Goal: Task Accomplishment & Management: Use online tool/utility

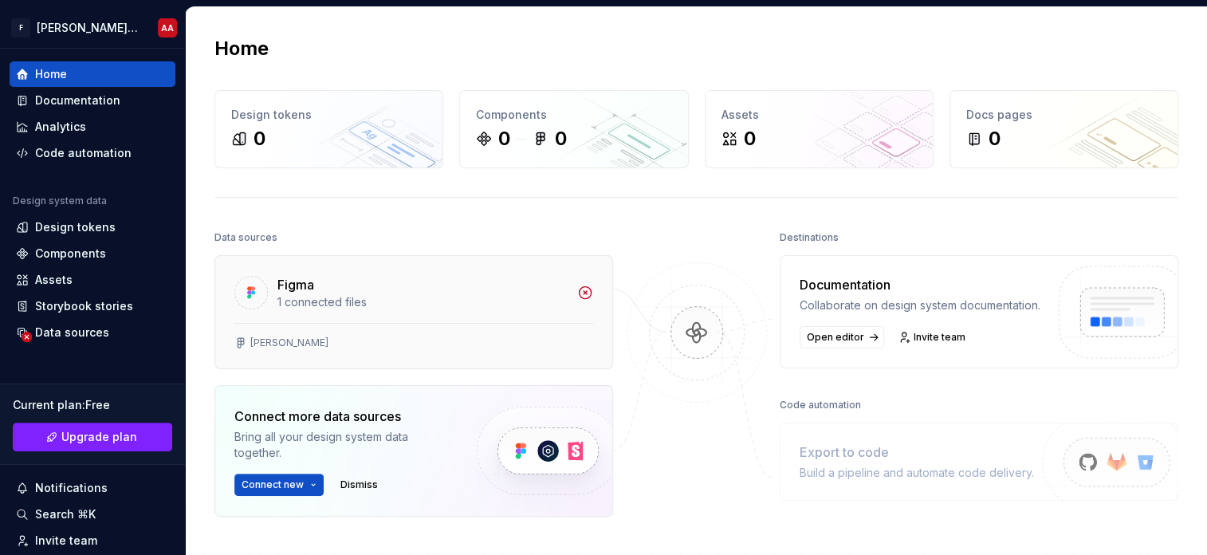
click at [289, 294] on div "1 connected files" at bounding box center [422, 302] width 290 height 16
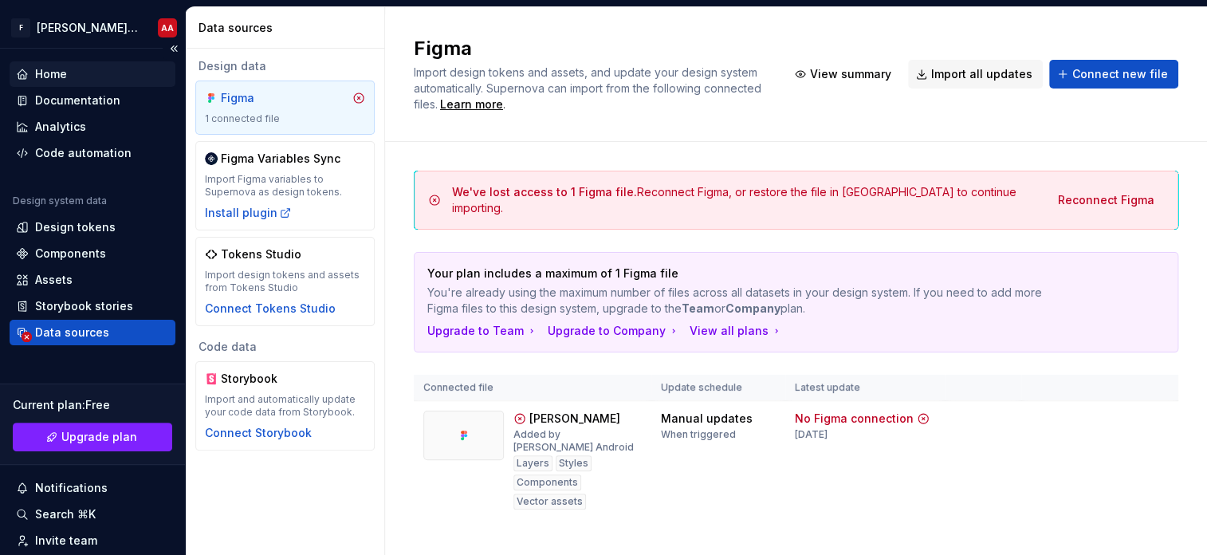
click at [67, 79] on div "Home" at bounding box center [92, 74] width 153 height 16
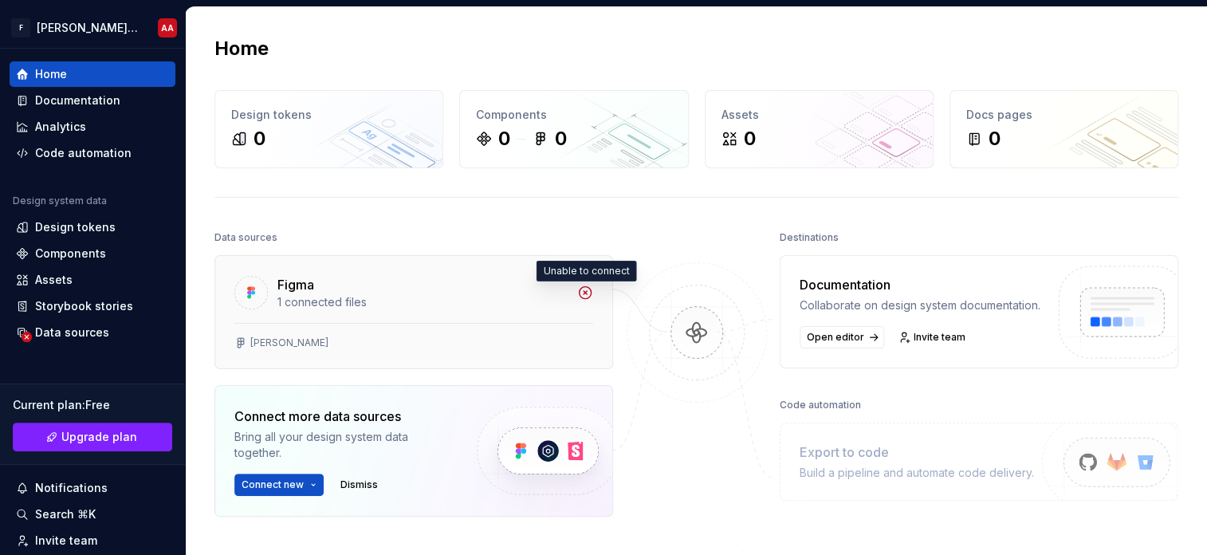
click at [585, 295] on icon at bounding box center [585, 293] width 16 height 16
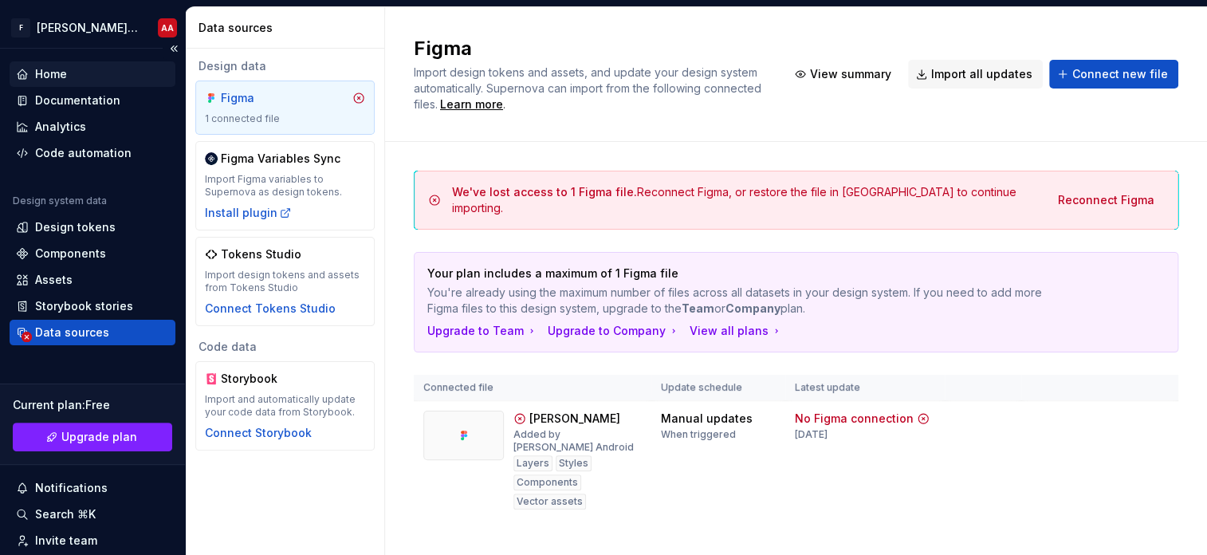
click at [77, 79] on div "Home" at bounding box center [92, 74] width 153 height 16
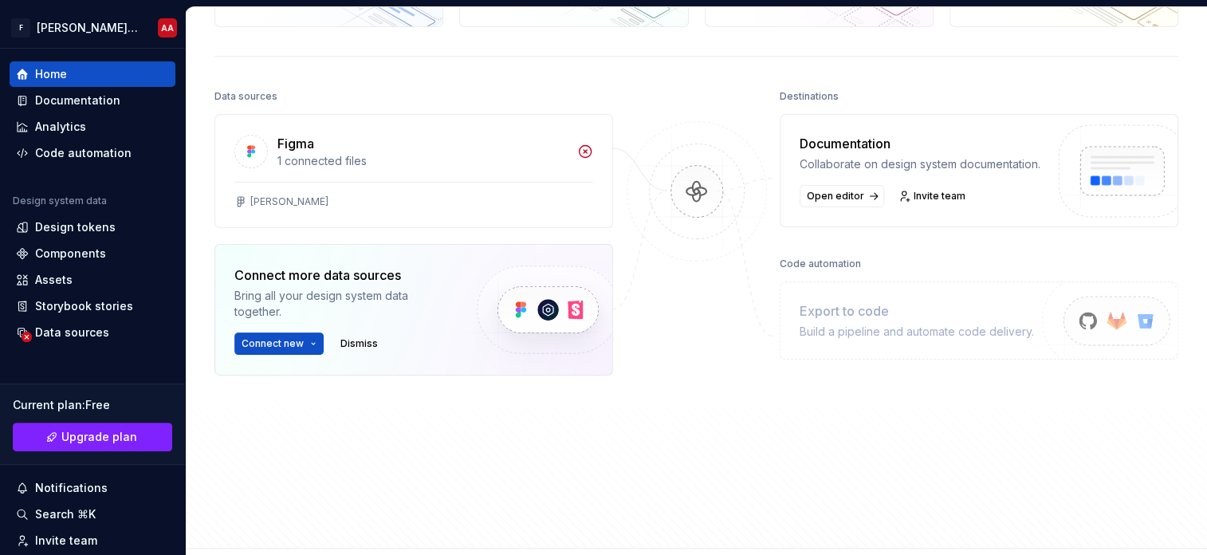
scroll to position [159, 0]
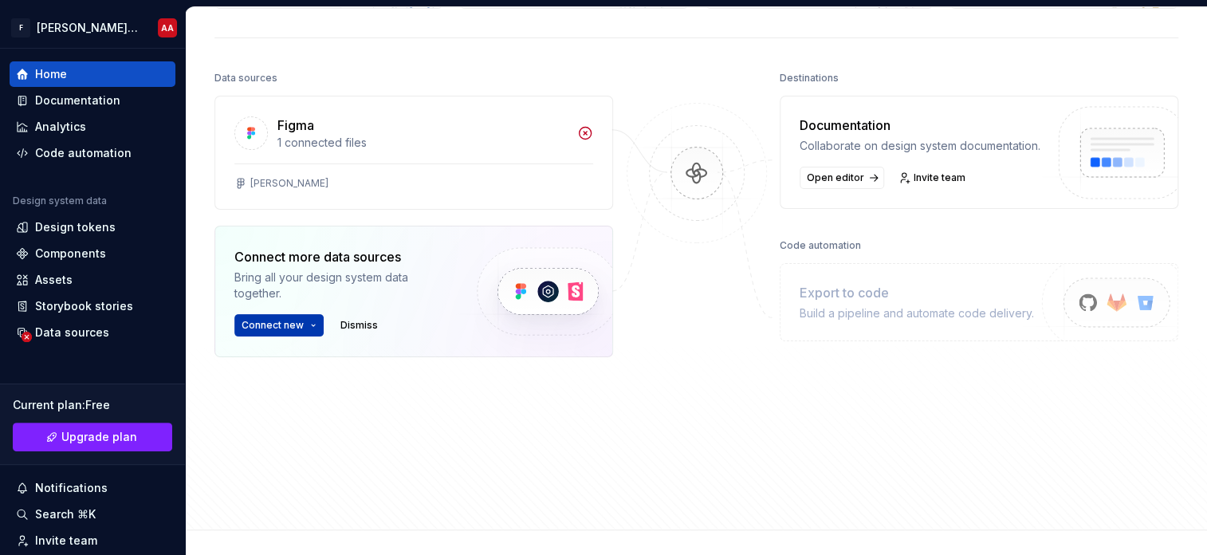
click at [293, 326] on html "F abdallah coumminty file published AA Home Documentation Analytics Code automa…" at bounding box center [603, 277] width 1207 height 555
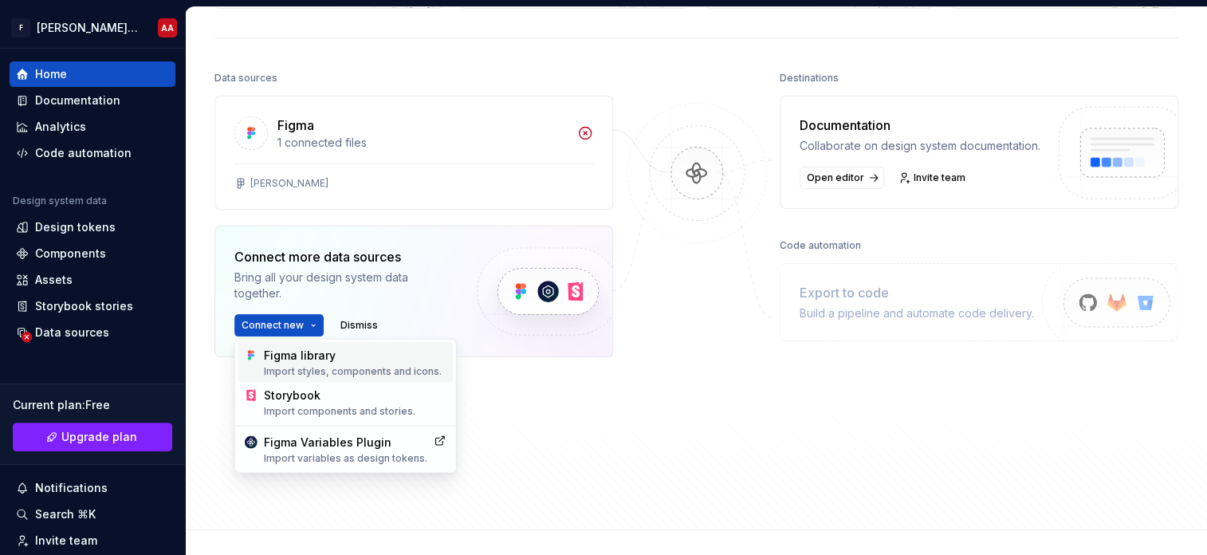
click at [301, 348] on div "Figma library Import styles, components and icons." at bounding box center [355, 362] width 182 height 30
click at [271, 330] on html "F abdallah coumminty file published AA Home Documentation Analytics Code automa…" at bounding box center [603, 277] width 1207 height 555
click at [287, 360] on div "Figma library Import styles, components and icons." at bounding box center [355, 362] width 182 height 30
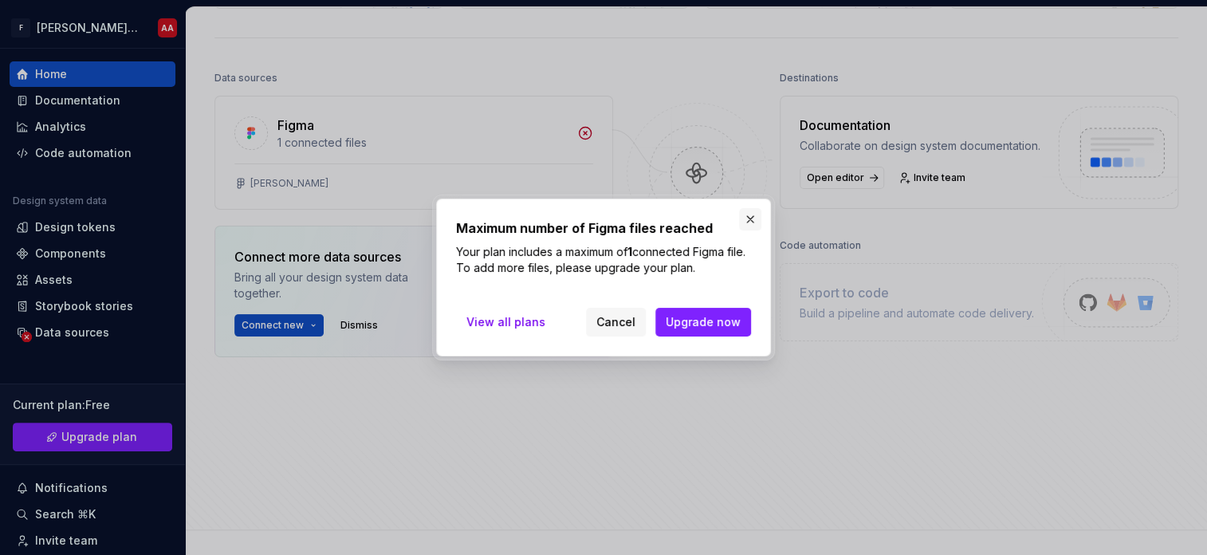
click at [753, 214] on button "button" at bounding box center [750, 219] width 22 height 22
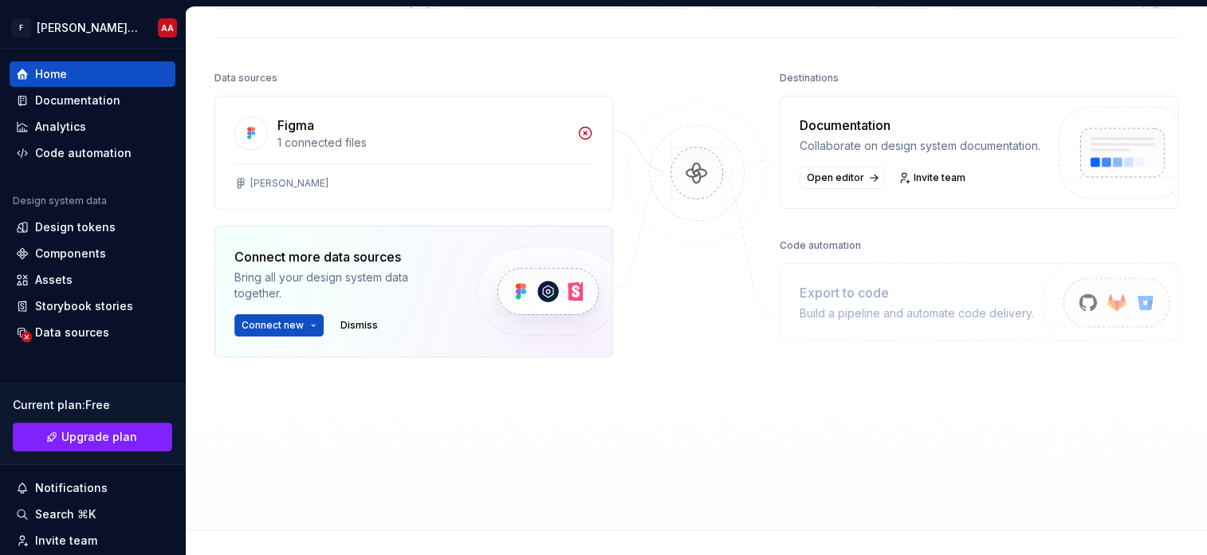
scroll to position [0, 0]
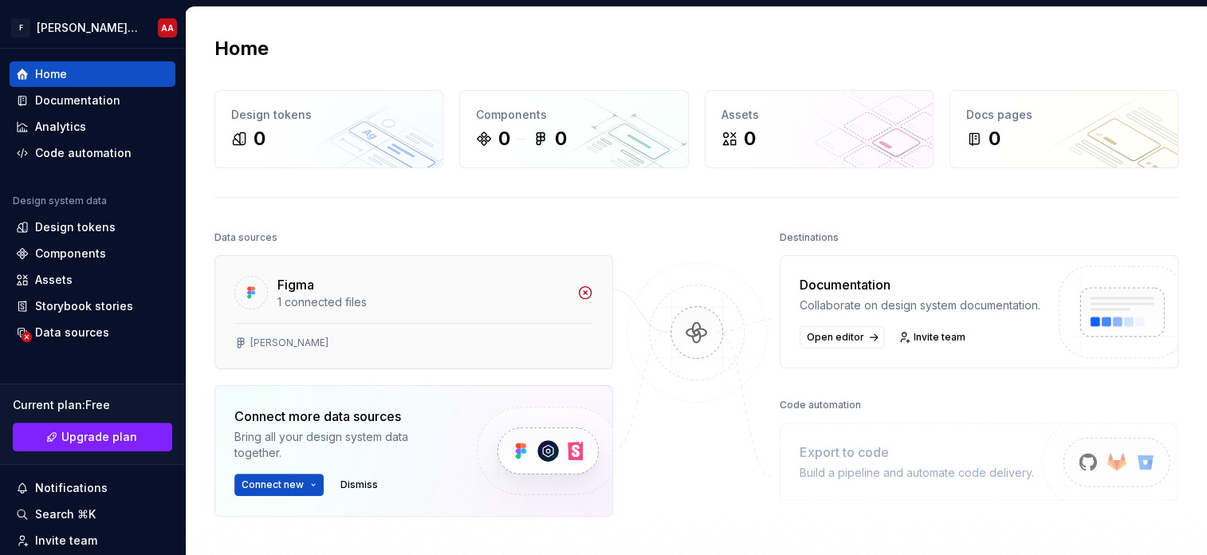
click at [471, 281] on div "Figma" at bounding box center [422, 284] width 290 height 19
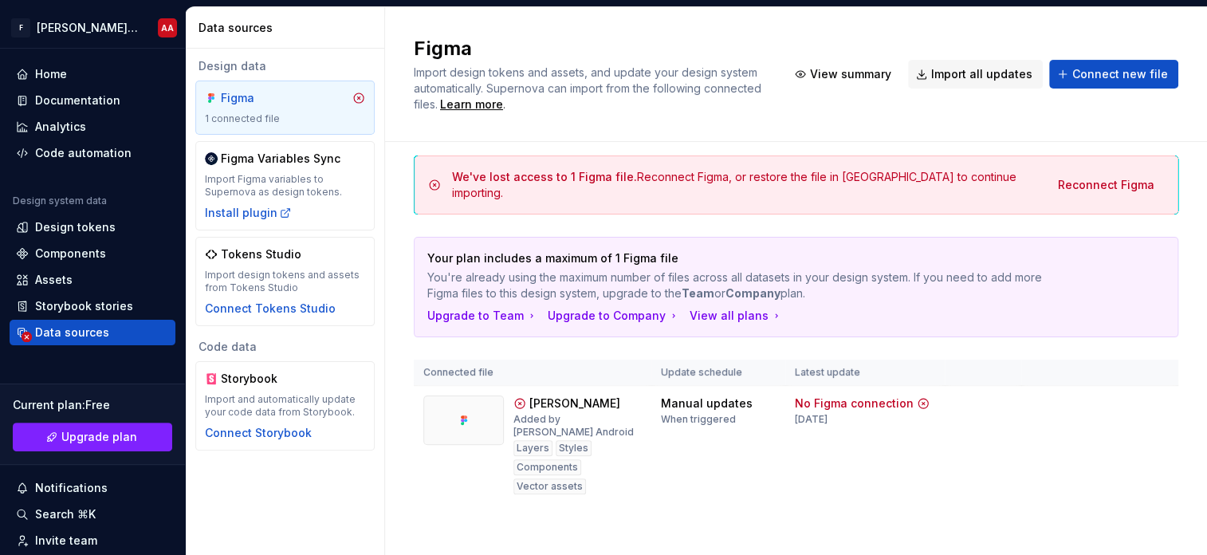
scroll to position [20, 0]
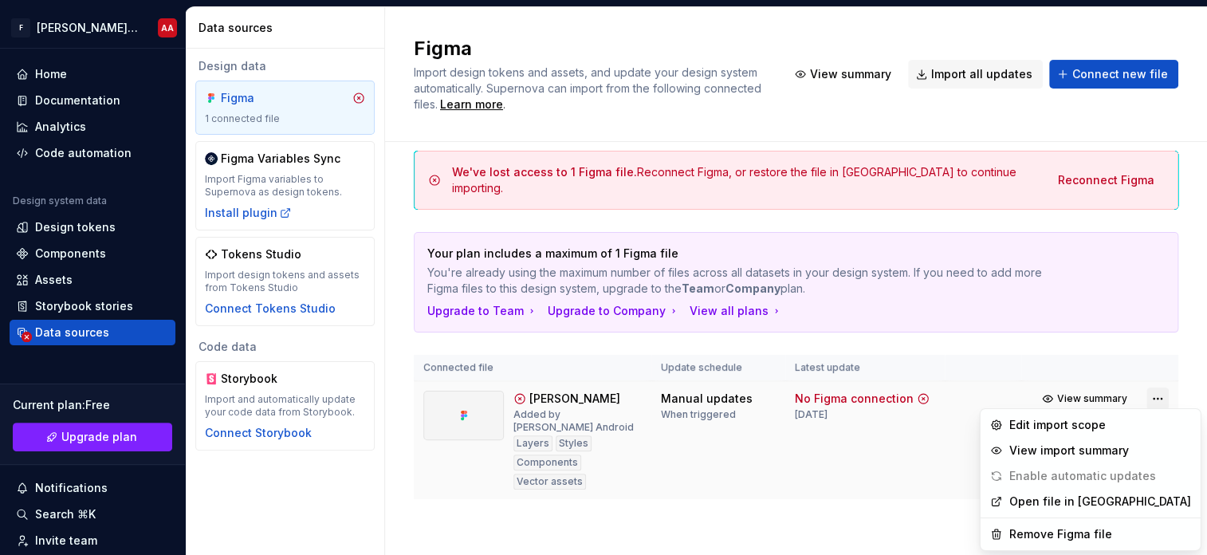
click at [1146, 395] on html "F abdallah coumminty file published AA Home Documentation Analytics Code automa…" at bounding box center [603, 277] width 1207 height 555
click at [1057, 538] on div "Remove Figma file" at bounding box center [1100, 534] width 182 height 16
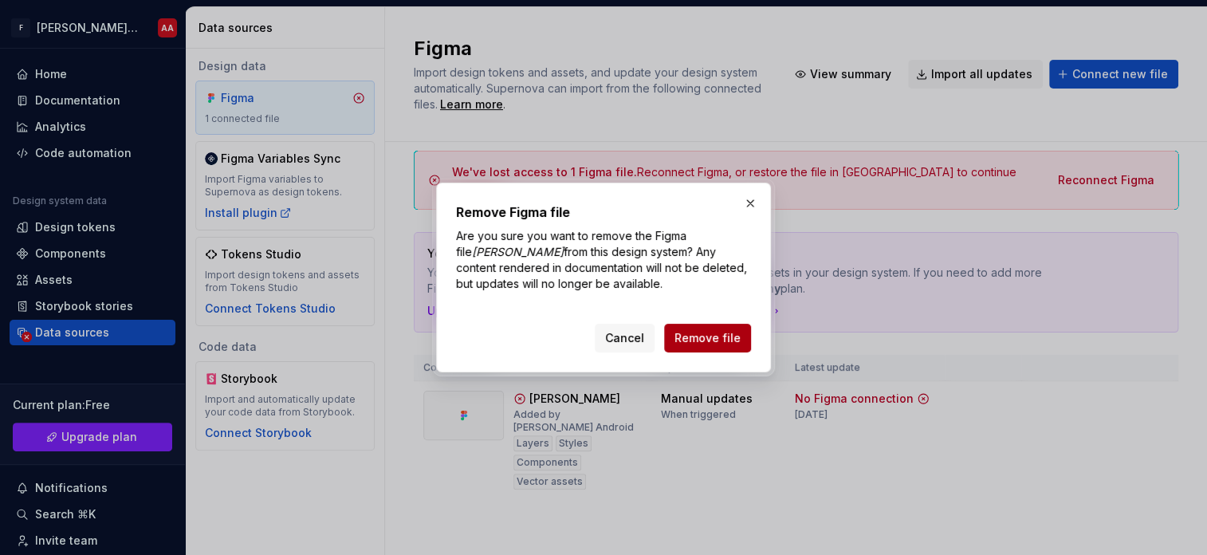
click at [718, 333] on span "Remove file" at bounding box center [707, 338] width 66 height 16
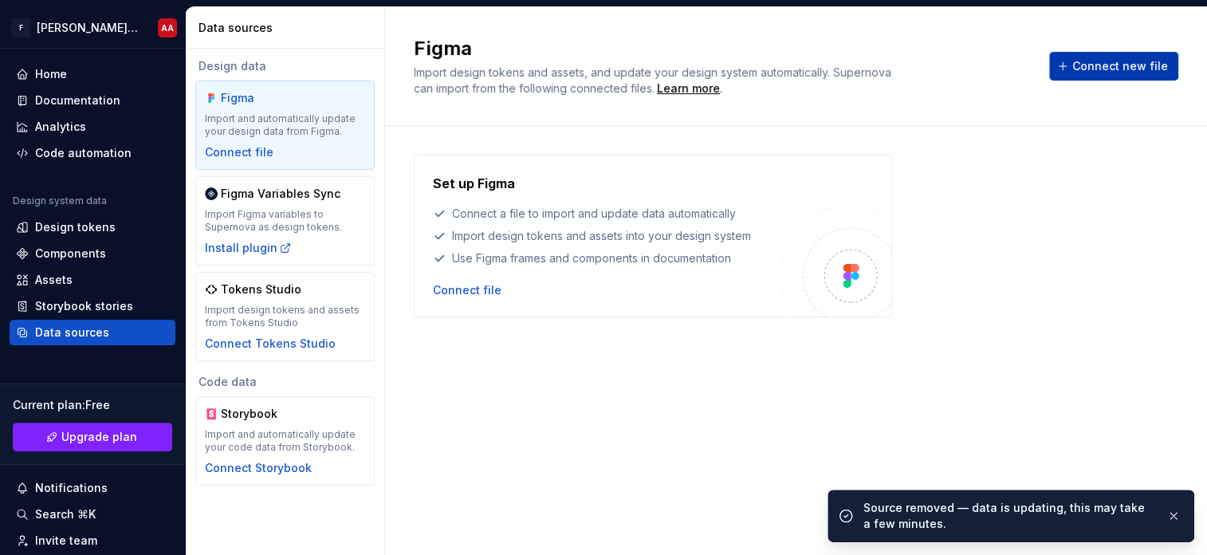
click at [1106, 69] on span "Connect new file" at bounding box center [1120, 66] width 96 height 16
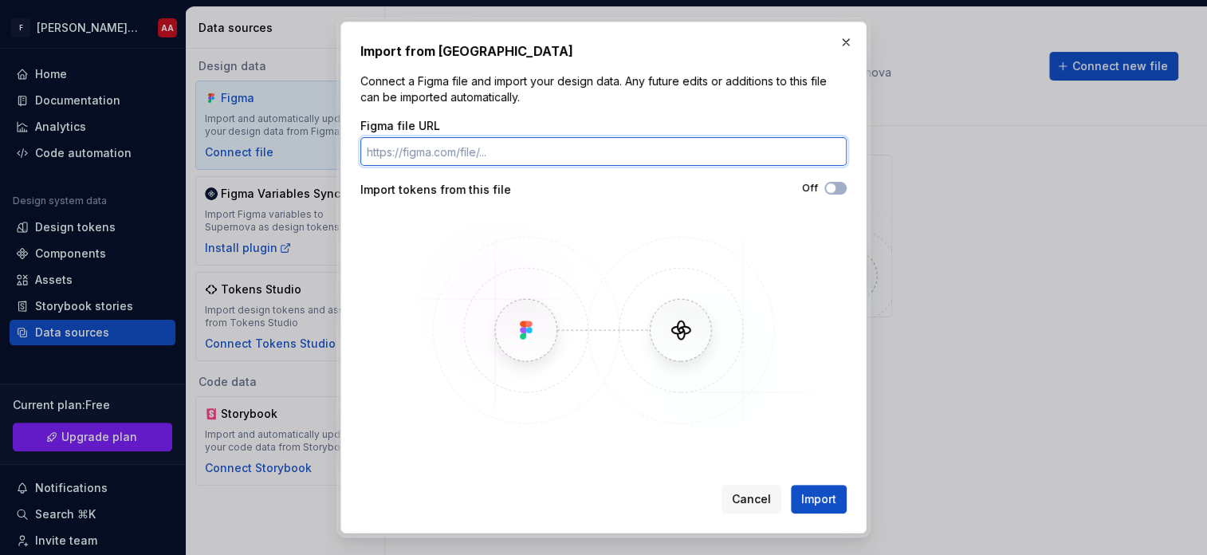
paste input "[URL][DOMAIN_NAME]"
type input "[URL][DOMAIN_NAME]"
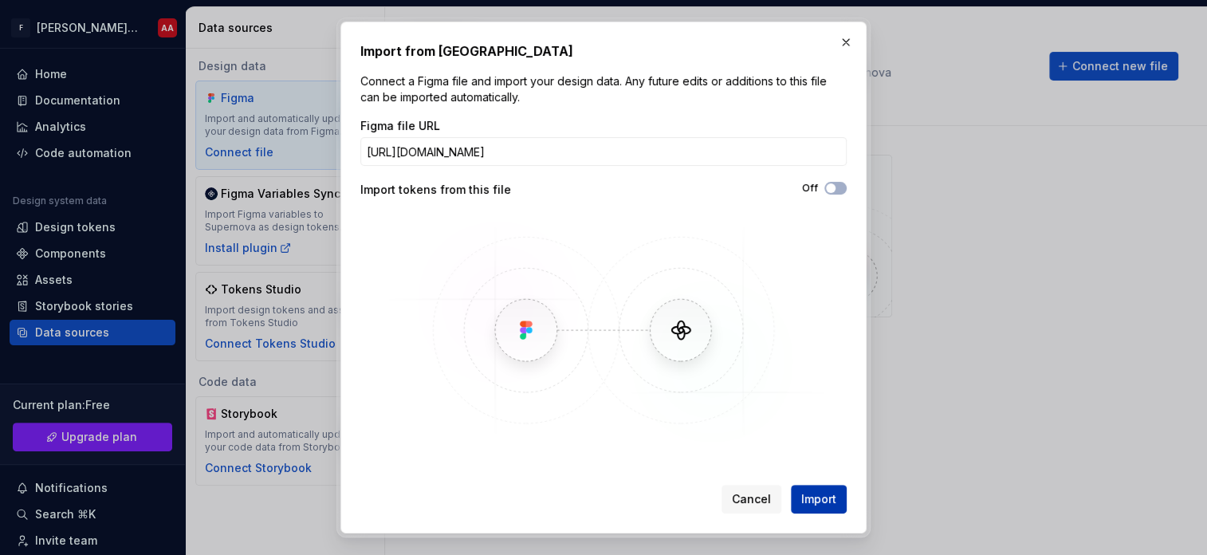
scroll to position [0, 0]
click at [840, 498] on button "Import" at bounding box center [819, 499] width 56 height 29
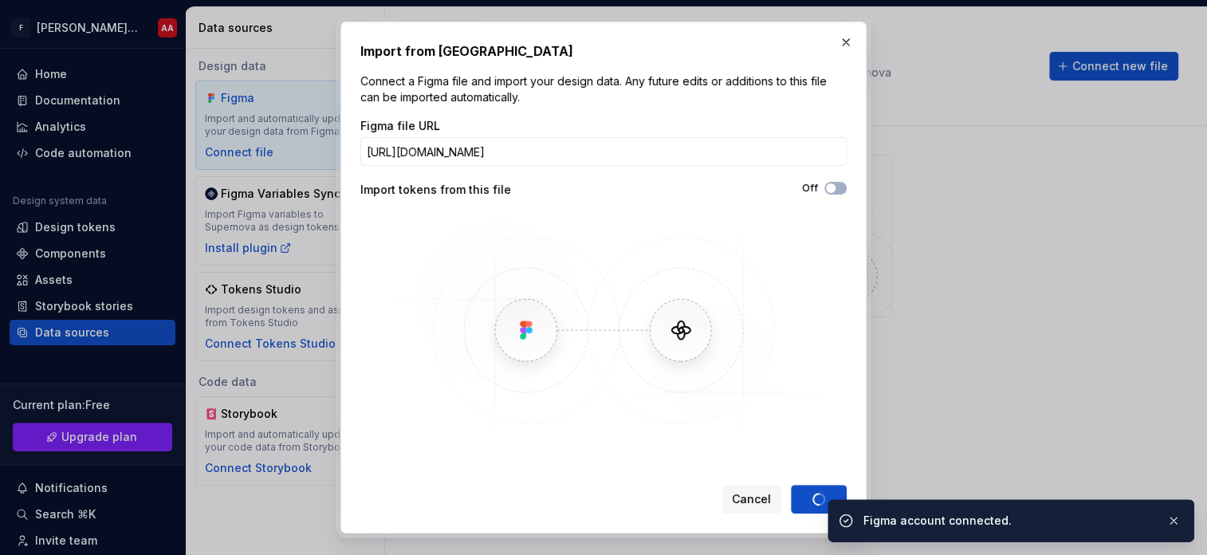
click at [776, 270] on img at bounding box center [603, 330] width 462 height 233
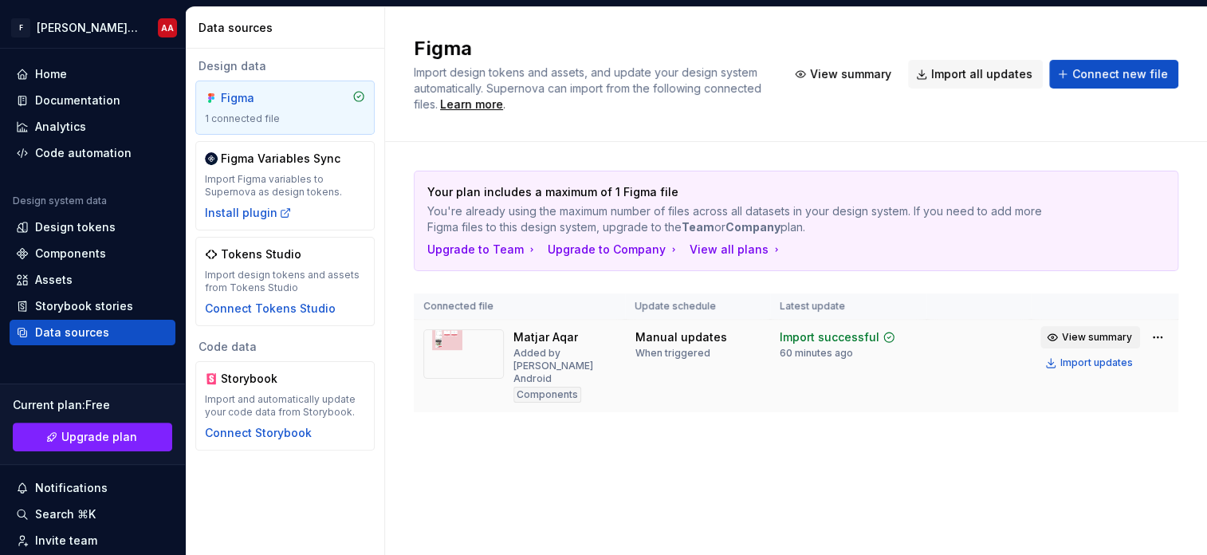
click at [1095, 336] on span "View summary" at bounding box center [1097, 337] width 70 height 13
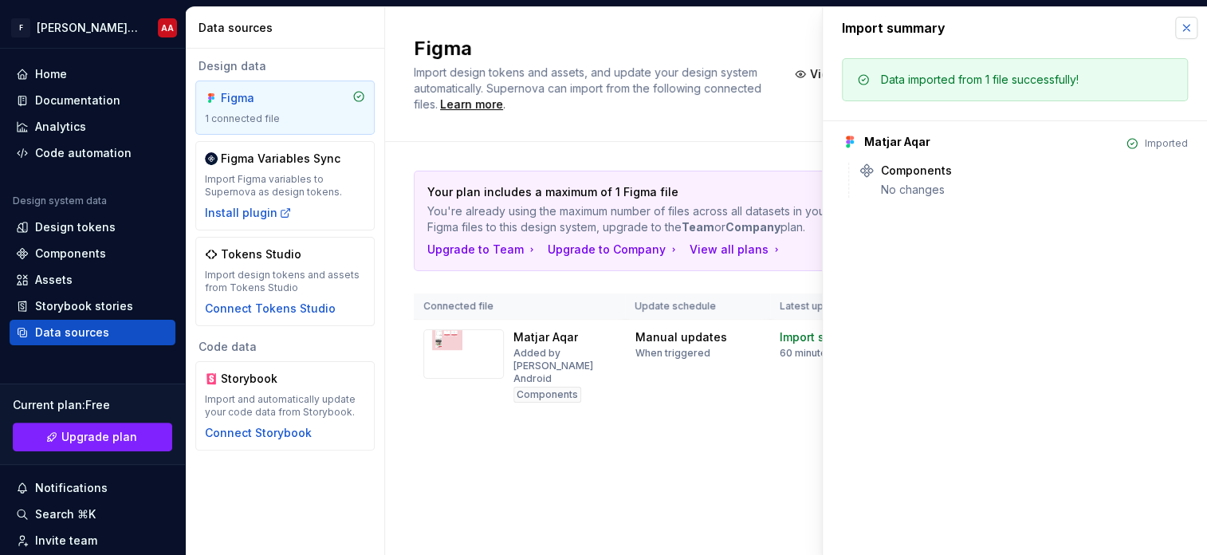
click at [1189, 25] on button "button" at bounding box center [1186, 28] width 22 height 22
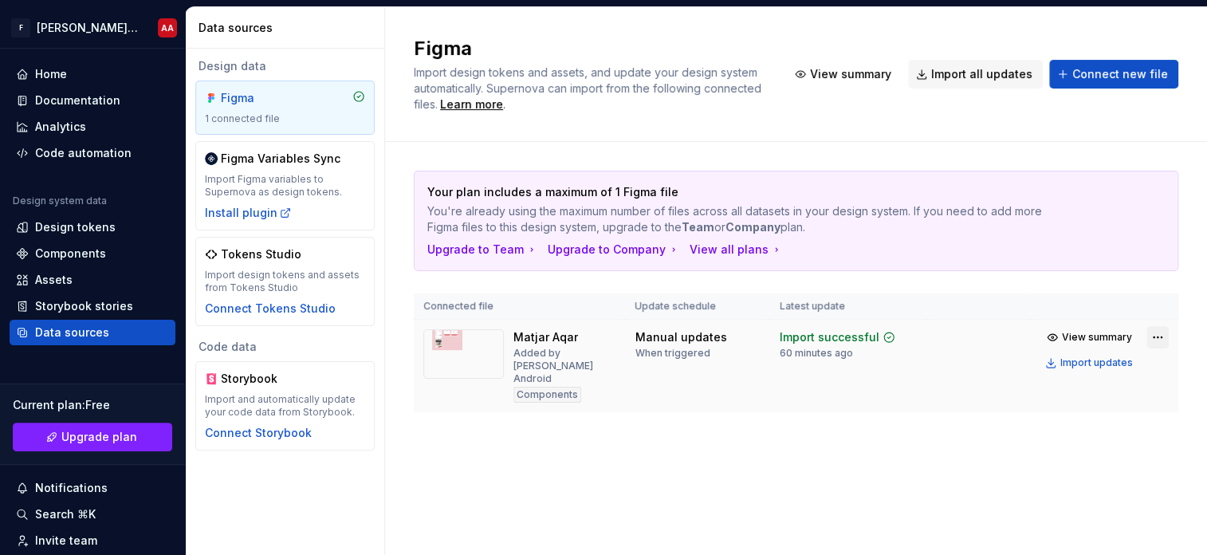
click at [1160, 332] on html "F abdallah coumminty file published AA Home Documentation Analytics Code automa…" at bounding box center [603, 277] width 1207 height 555
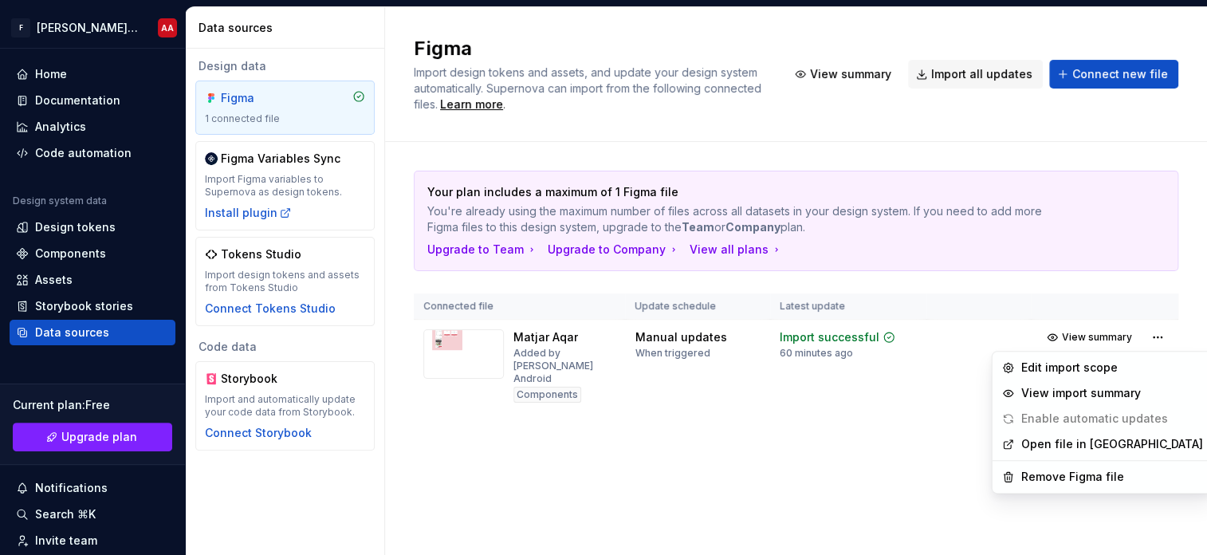
click at [1046, 451] on link "Open file in [GEOGRAPHIC_DATA]" at bounding box center [1112, 444] width 182 height 16
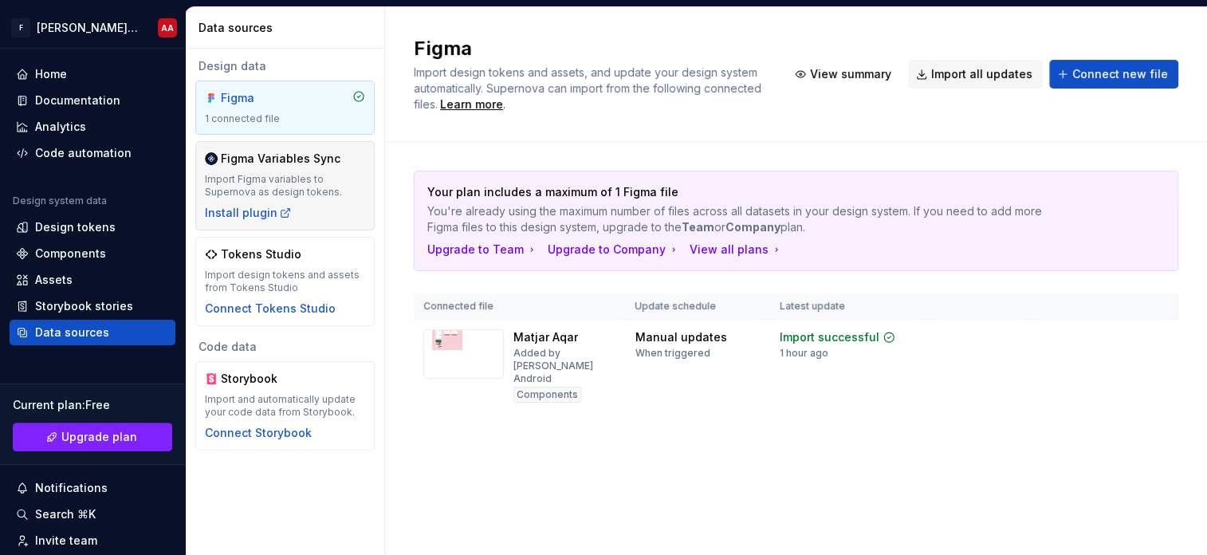
click at [342, 169] on div "Figma Variables Sync Import Figma variables to Supernova as design tokens. Inst…" at bounding box center [285, 186] width 160 height 70
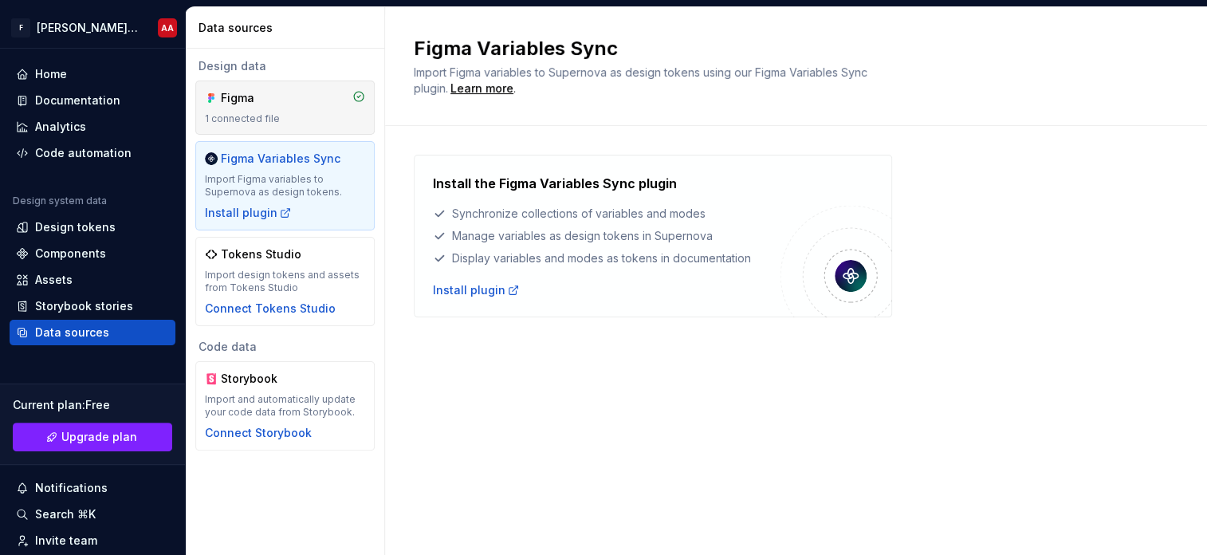
click at [283, 111] on div "Figma 1 connected file" at bounding box center [285, 107] width 160 height 35
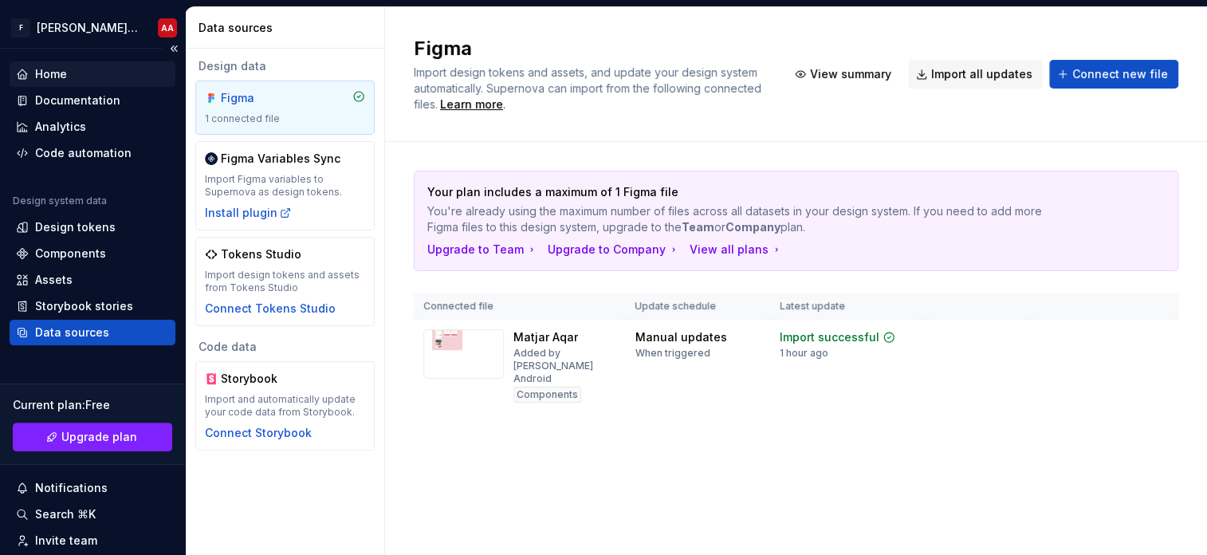
click at [56, 67] on div "Home" at bounding box center [51, 74] width 32 height 16
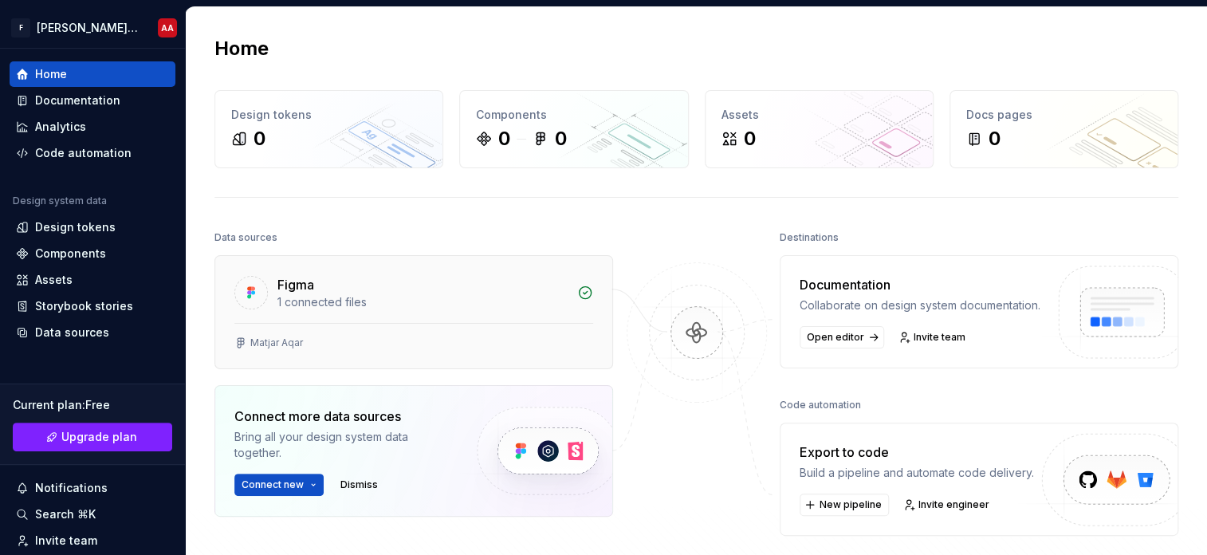
click at [312, 285] on div "Figma" at bounding box center [295, 284] width 37 height 19
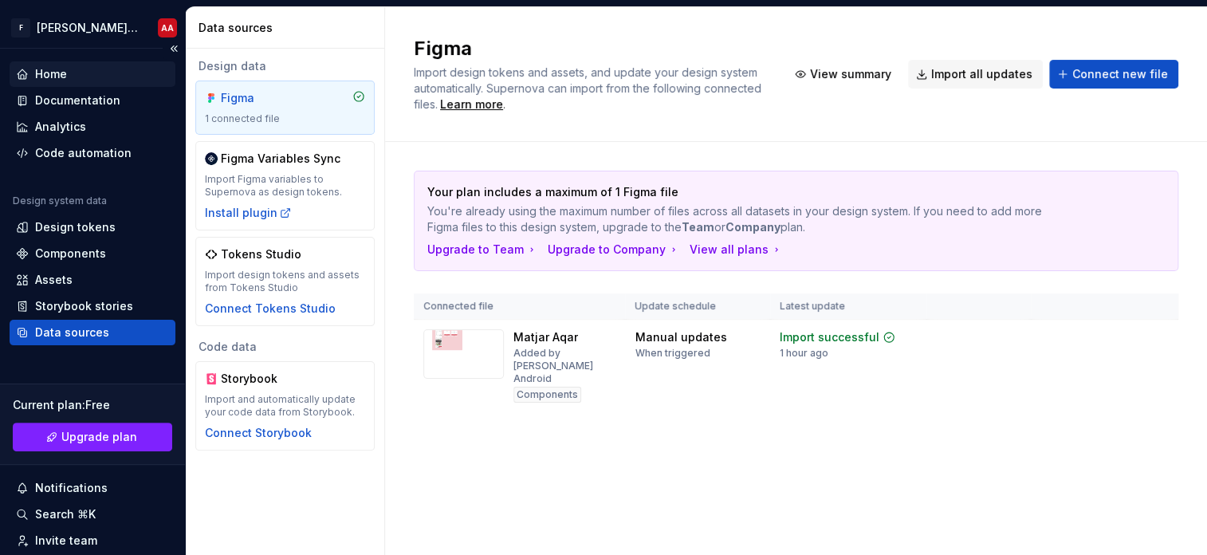
click at [62, 80] on div "Home" at bounding box center [51, 74] width 32 height 16
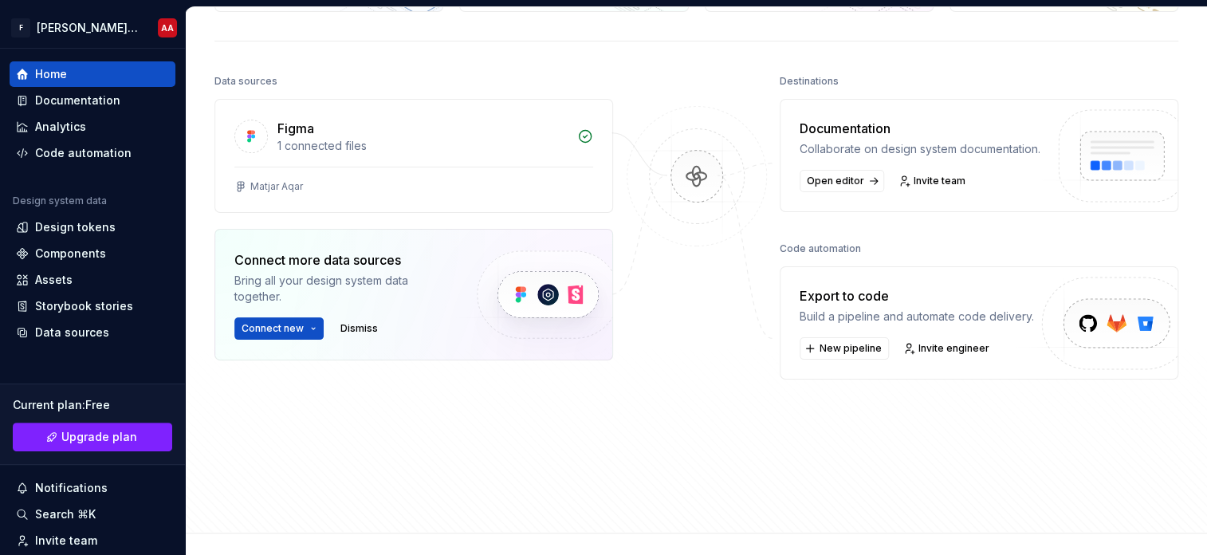
scroll to position [159, 0]
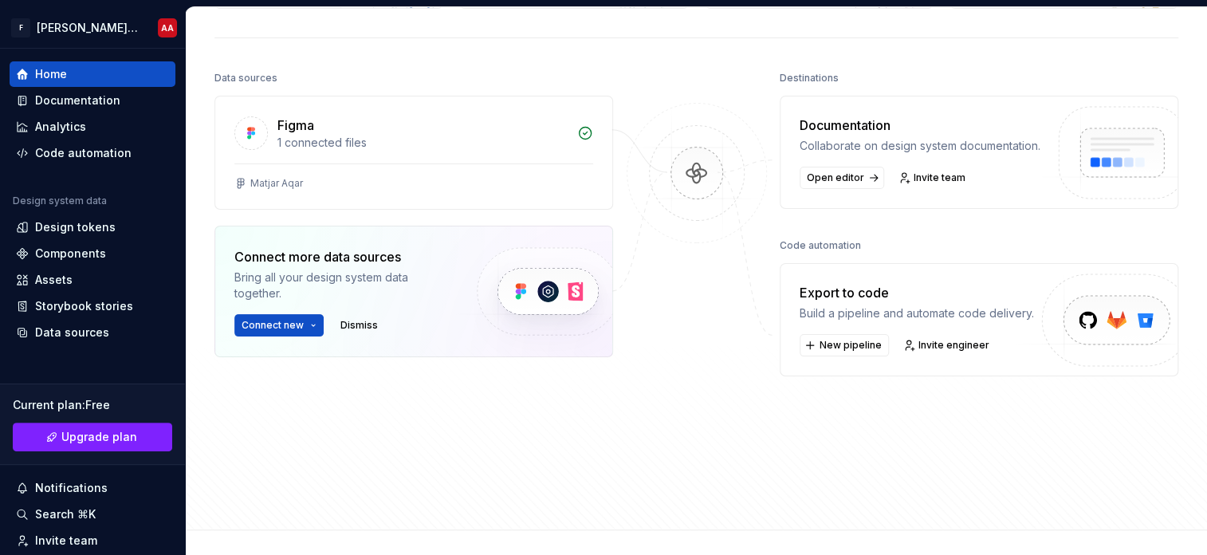
click at [857, 302] on div "Export to code" at bounding box center [916, 292] width 234 height 19
click at [854, 351] on button "New pipeline" at bounding box center [843, 345] width 89 height 22
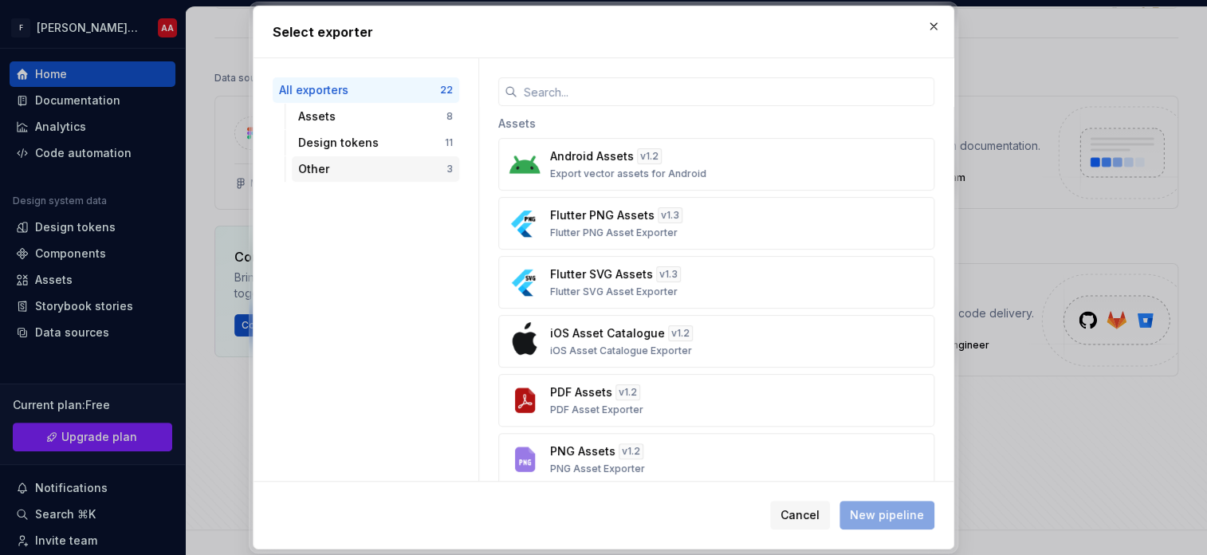
click at [372, 169] on div "Other" at bounding box center [372, 169] width 148 height 16
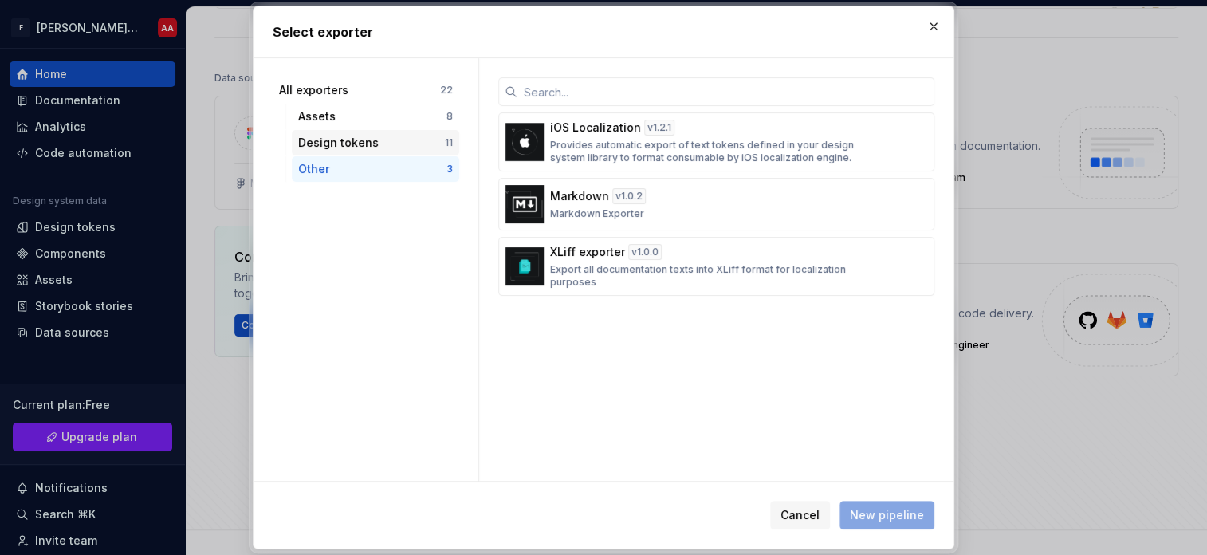
click at [378, 143] on div "Design tokens" at bounding box center [371, 143] width 147 height 16
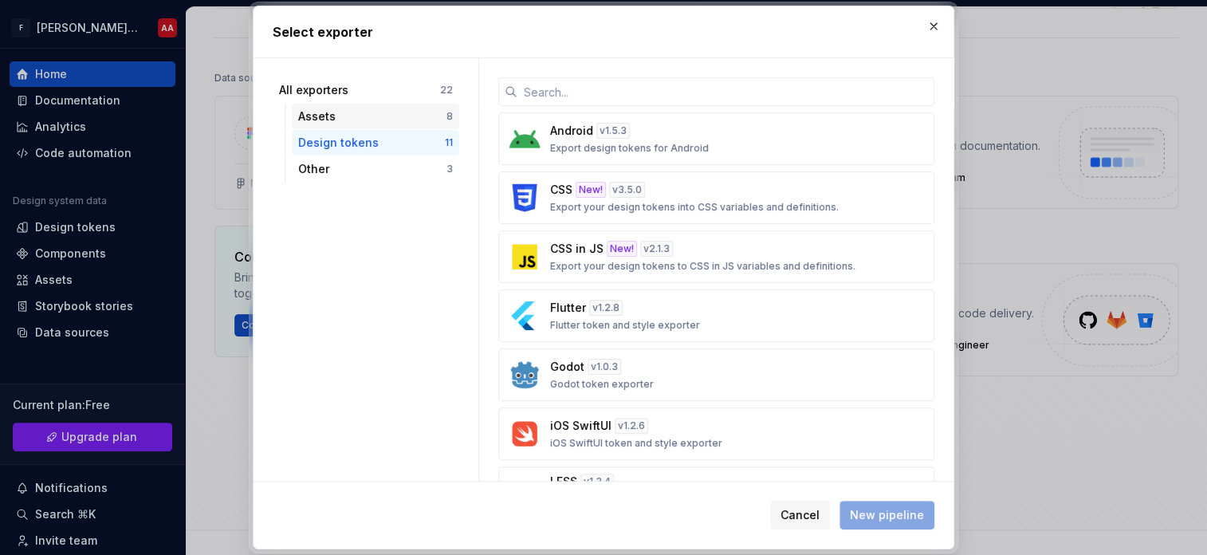
click at [387, 112] on div "Assets" at bounding box center [372, 116] width 148 height 16
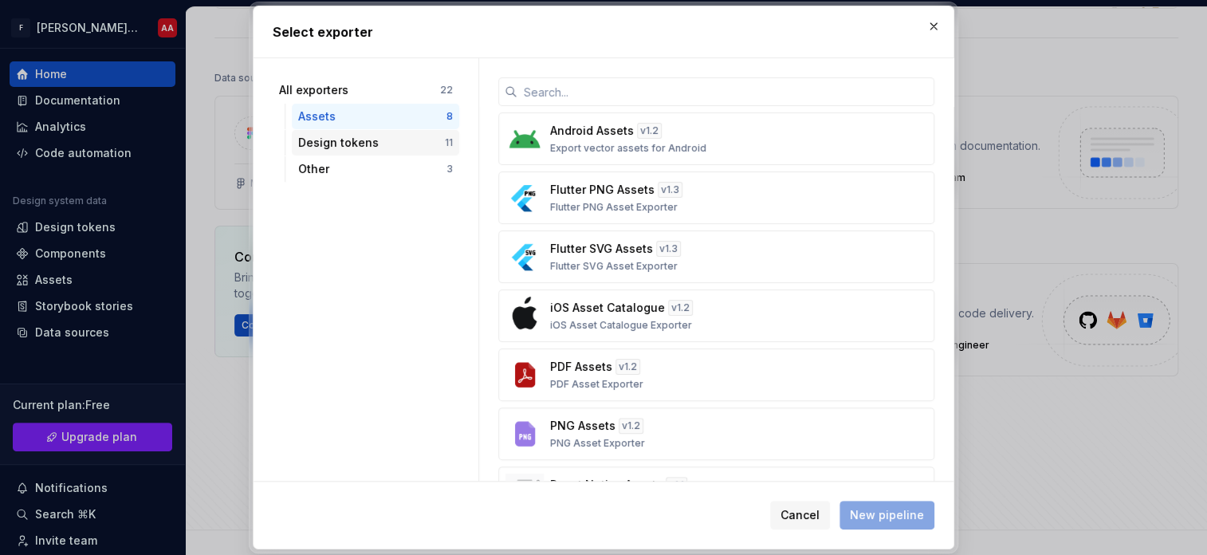
click at [351, 138] on div "Design tokens" at bounding box center [371, 143] width 147 height 16
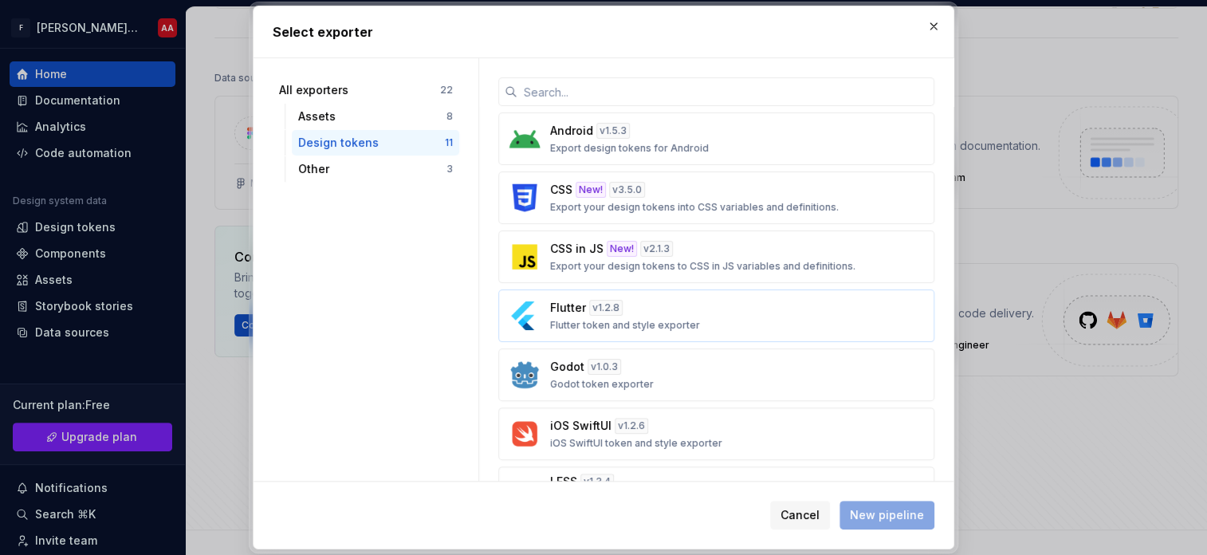
click at [575, 320] on p "Flutter token and style exporter" at bounding box center [625, 325] width 150 height 13
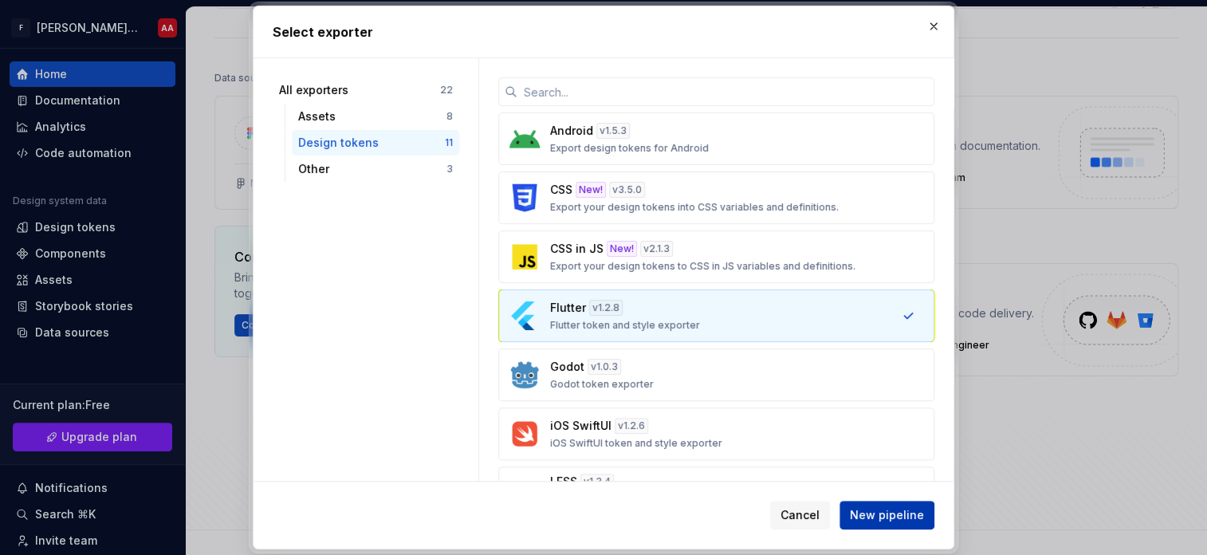
click at [871, 512] on span "New pipeline" at bounding box center [887, 515] width 74 height 16
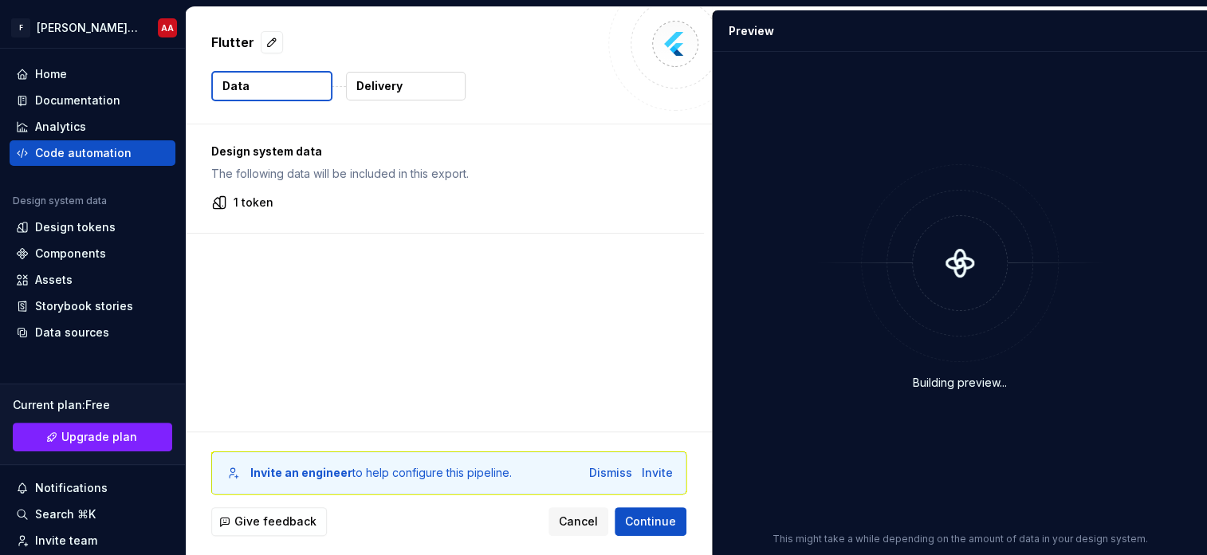
click at [276, 76] on button "Data" at bounding box center [271, 86] width 121 height 30
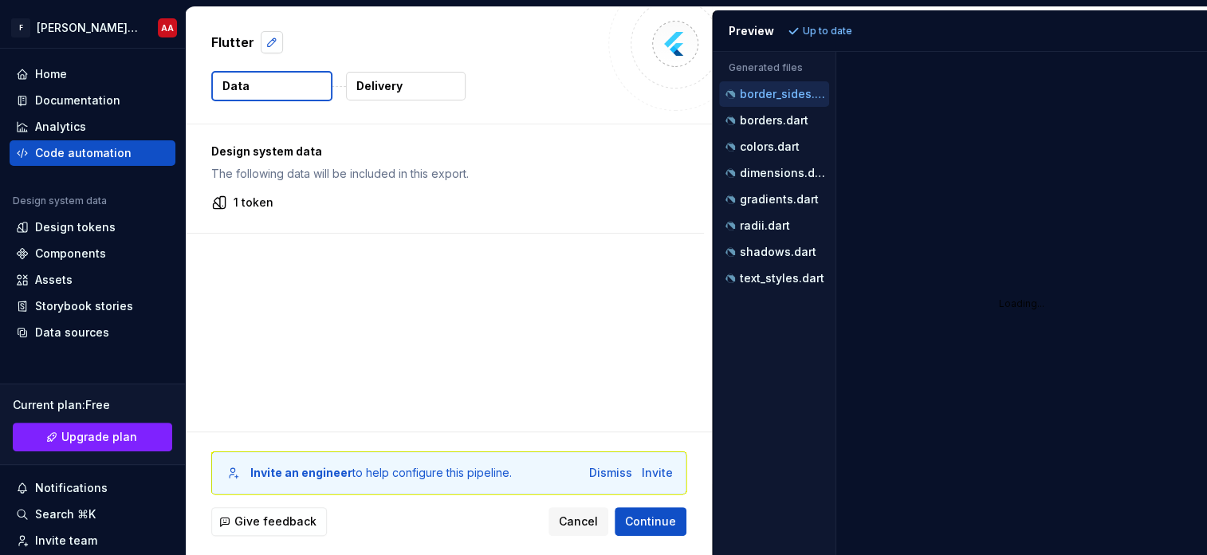
click at [268, 45] on button "button" at bounding box center [272, 42] width 22 height 22
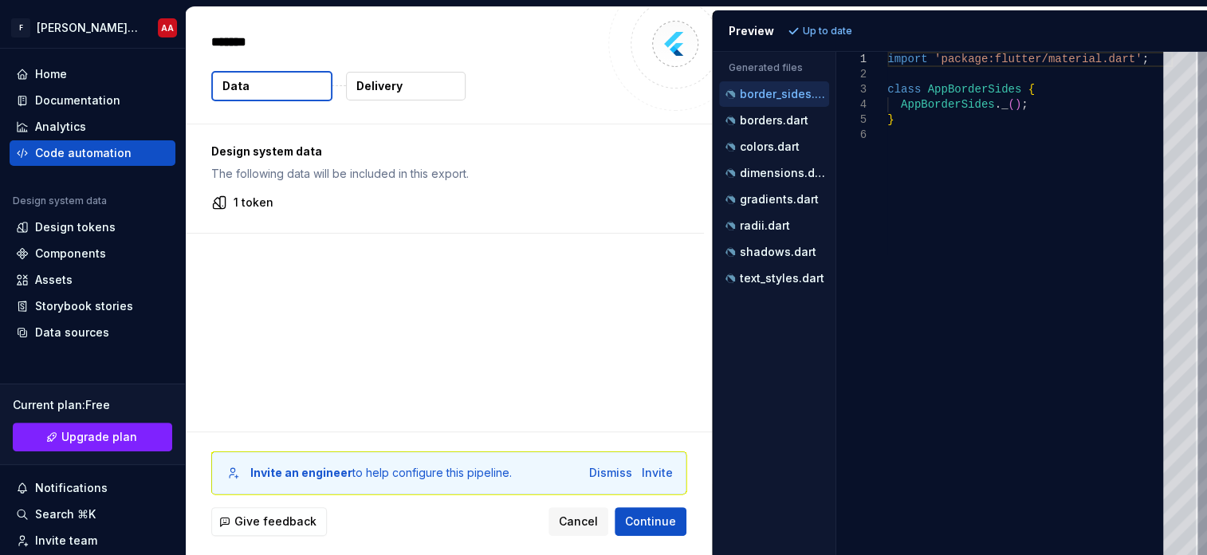
type textarea "*"
click at [256, 86] on button "Data" at bounding box center [271, 86] width 121 height 30
click at [393, 94] on button "Delivery" at bounding box center [406, 86] width 120 height 29
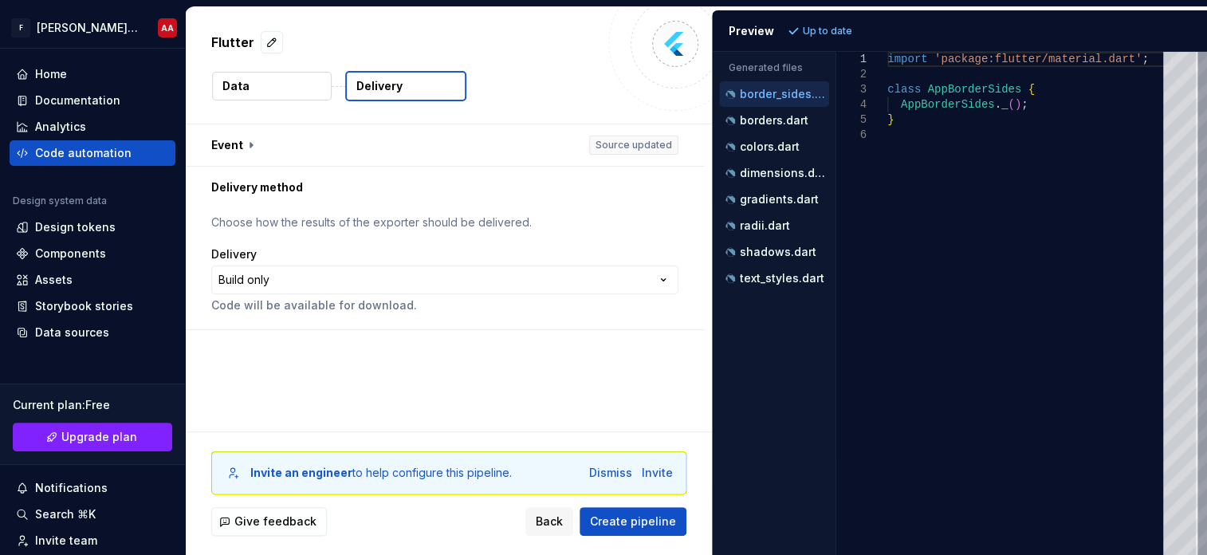
click at [310, 89] on button "Data" at bounding box center [272, 86] width 120 height 29
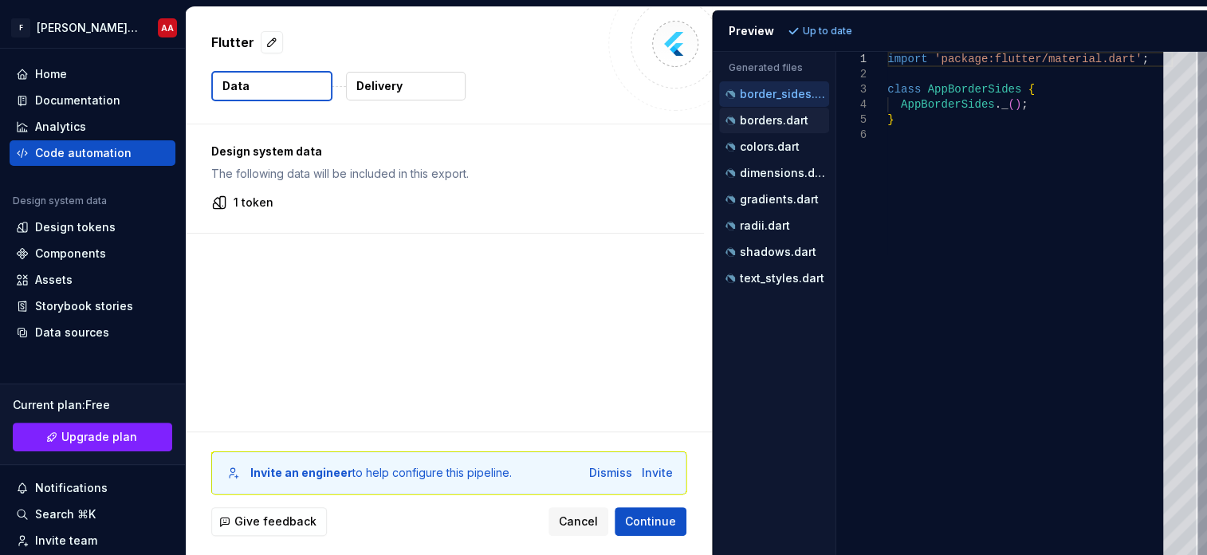
click at [779, 122] on p "borders.dart" at bounding box center [774, 120] width 69 height 13
click at [767, 151] on p "colors.dart" at bounding box center [770, 146] width 60 height 13
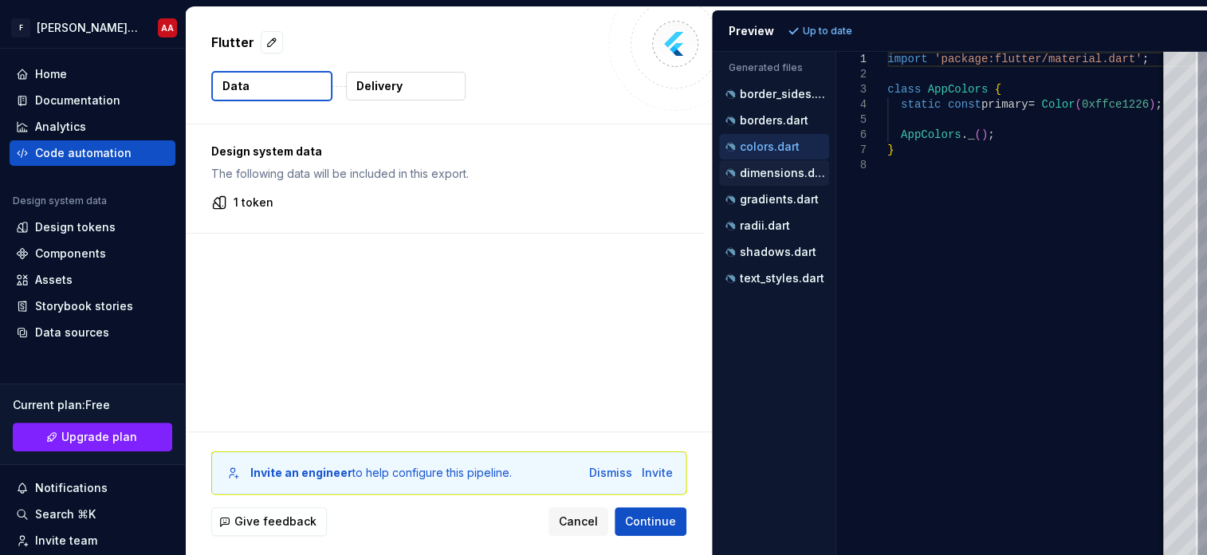
click at [776, 172] on p "dimensions.dart" at bounding box center [784, 173] width 89 height 13
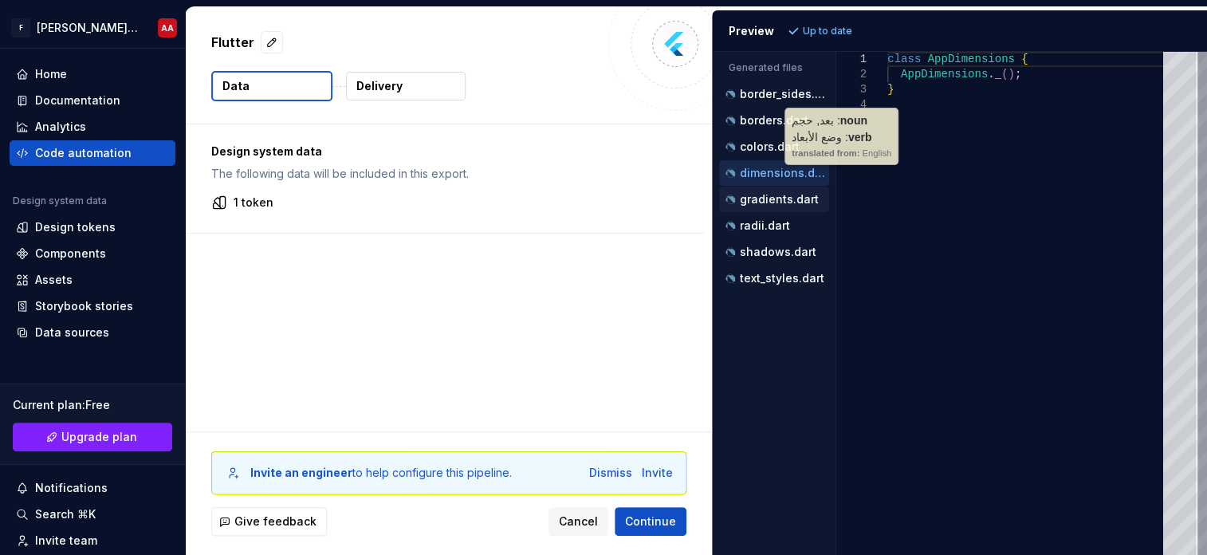
click at [771, 194] on p "gradients.dart" at bounding box center [779, 199] width 79 height 13
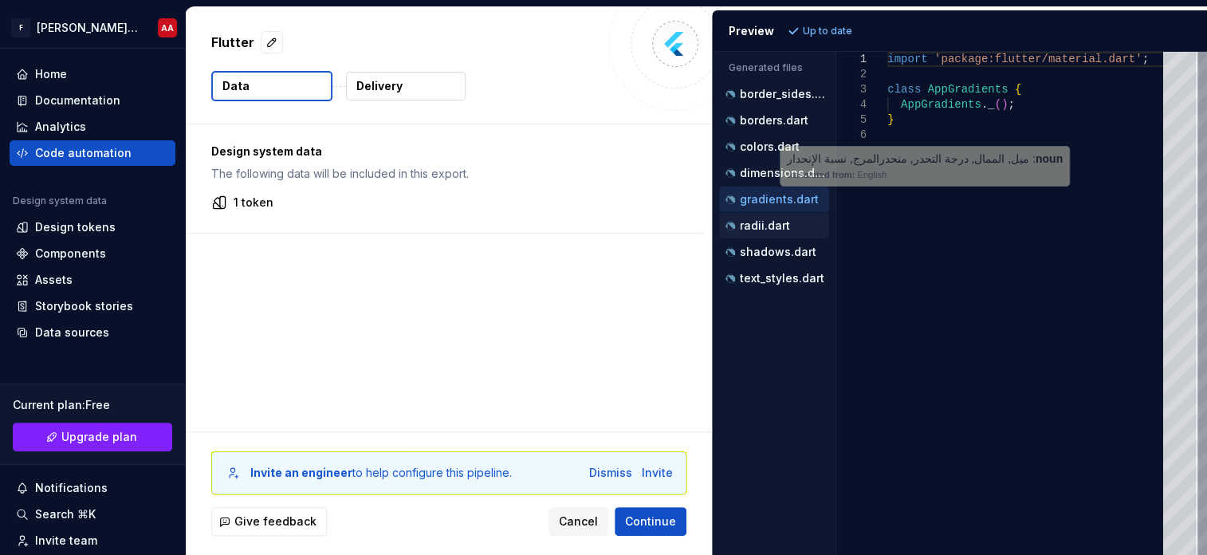
click at [759, 228] on p "radii.dart" at bounding box center [765, 225] width 50 height 13
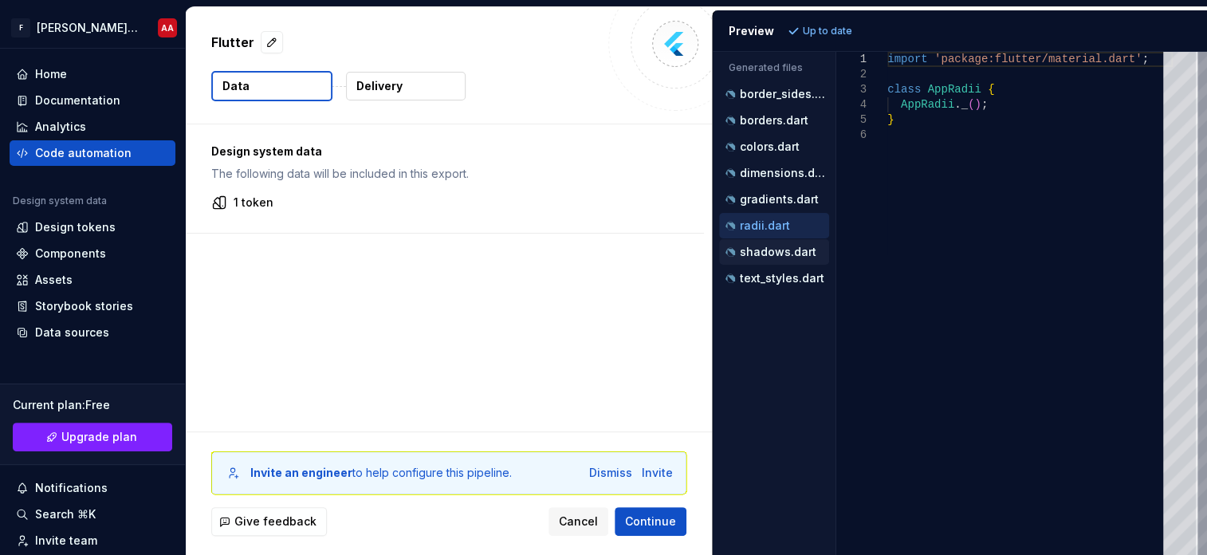
click at [762, 255] on p "shadows.dart" at bounding box center [778, 251] width 77 height 13
click at [762, 278] on p "text_styles.dart" at bounding box center [782, 278] width 84 height 13
type textarea "**********"
click at [400, 88] on p "Delivery" at bounding box center [379, 86] width 46 height 16
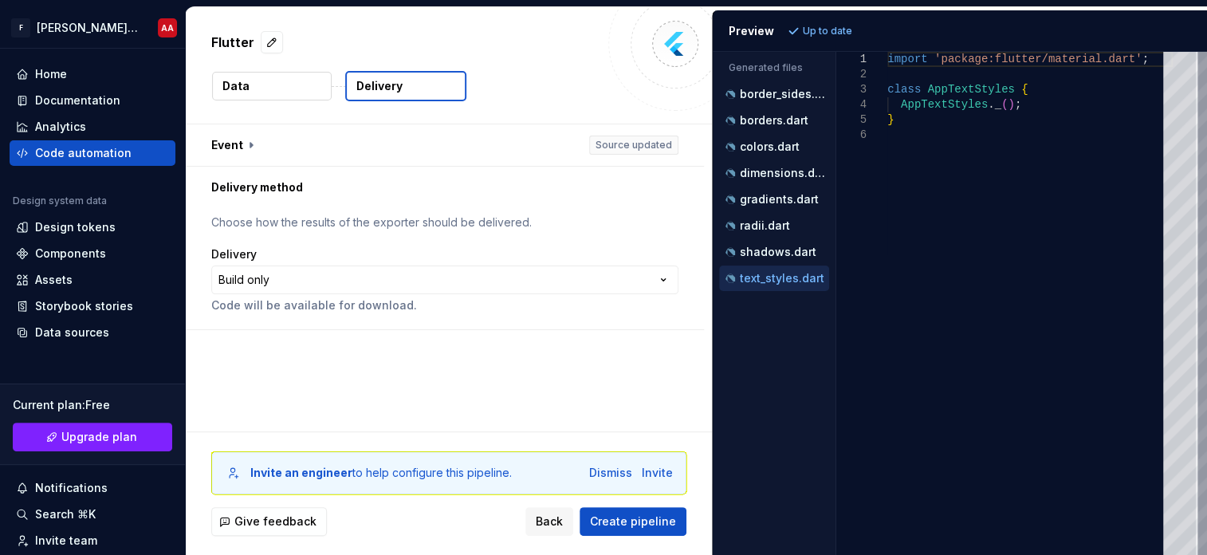
click at [275, 73] on button "Data" at bounding box center [272, 86] width 120 height 29
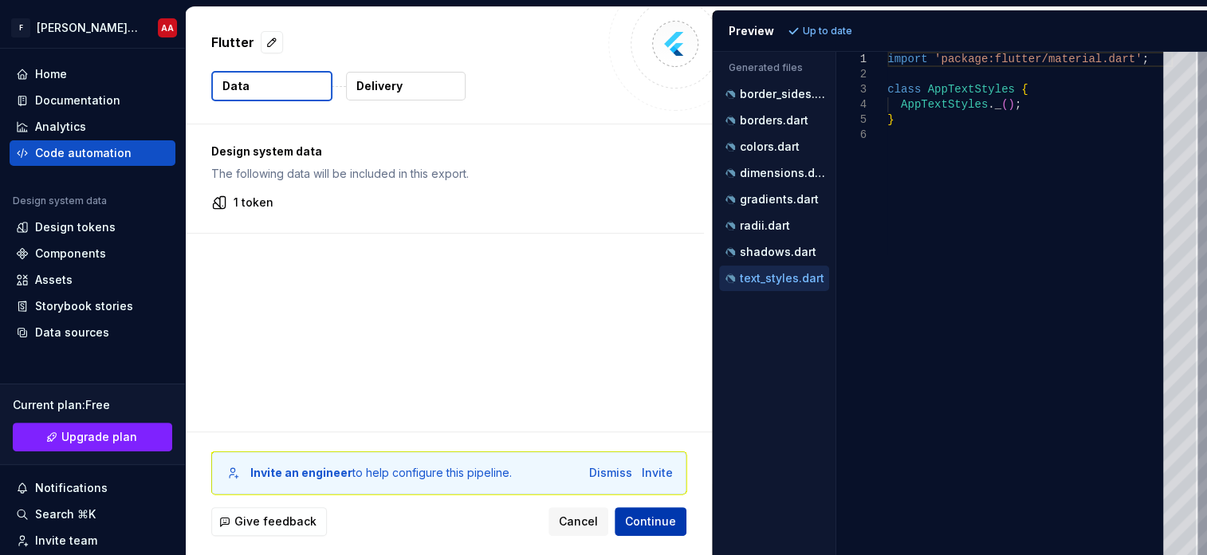
click at [676, 528] on button "Continue" at bounding box center [650, 521] width 72 height 29
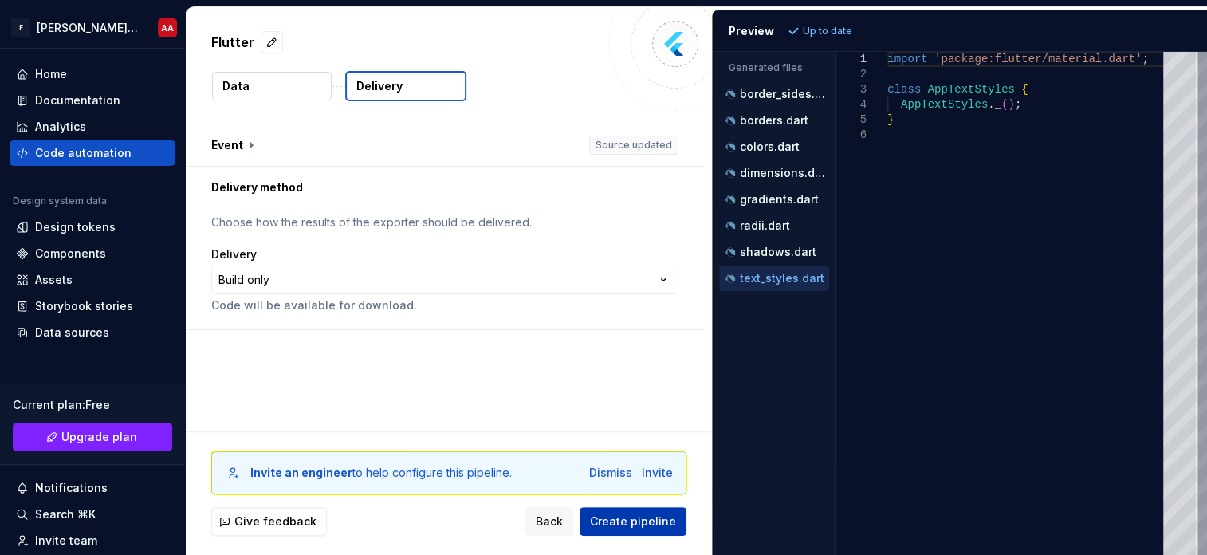
click at [664, 522] on span "Create pipeline" at bounding box center [633, 521] width 86 height 16
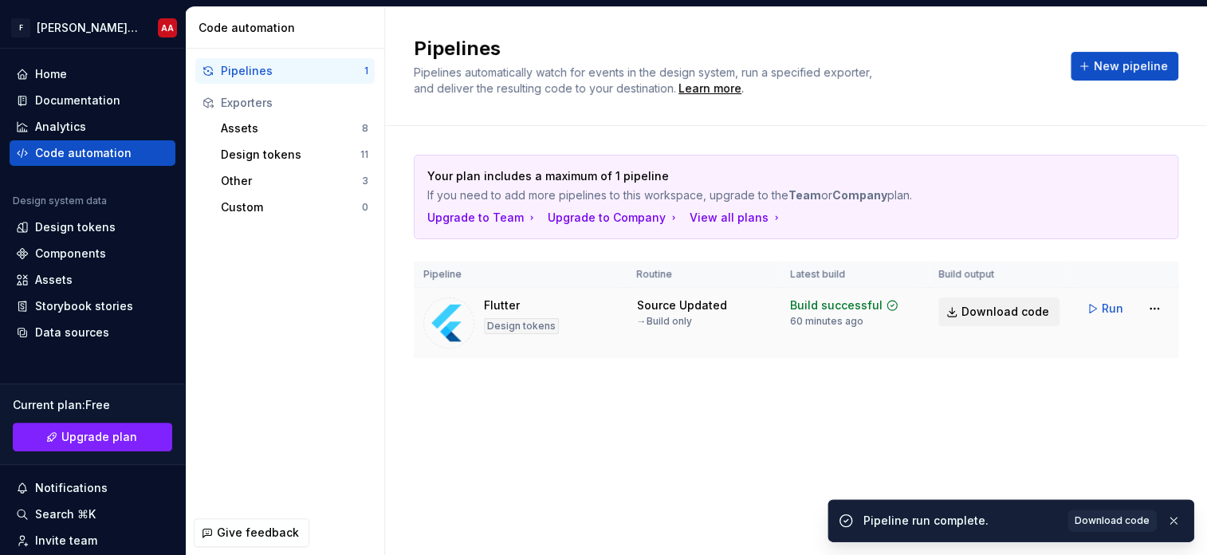
click at [1030, 313] on span "Download code" at bounding box center [1005, 312] width 88 height 16
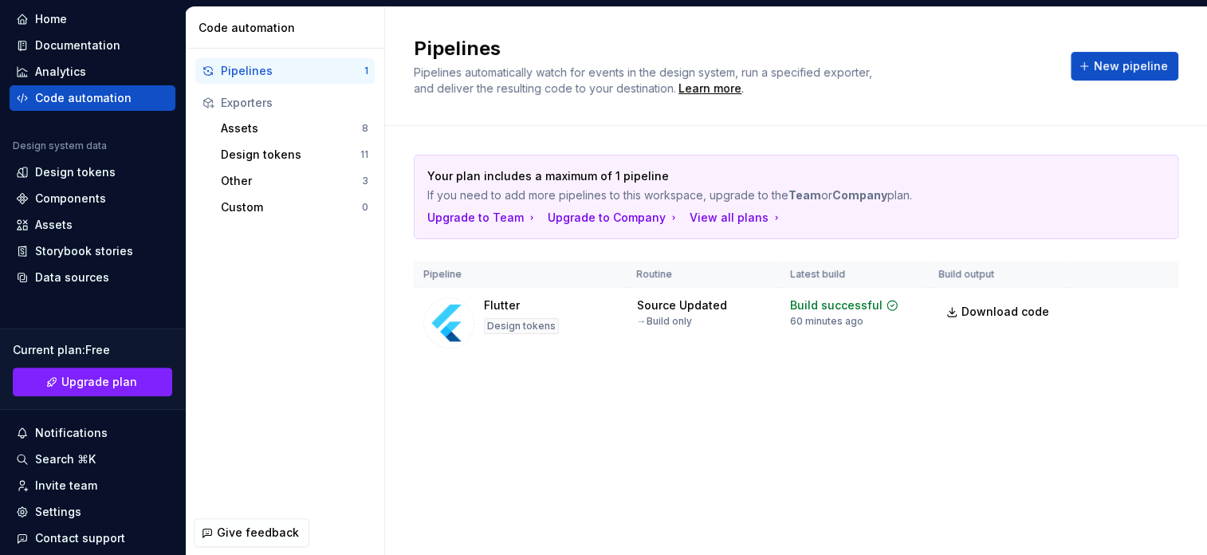
scroll to position [131, 0]
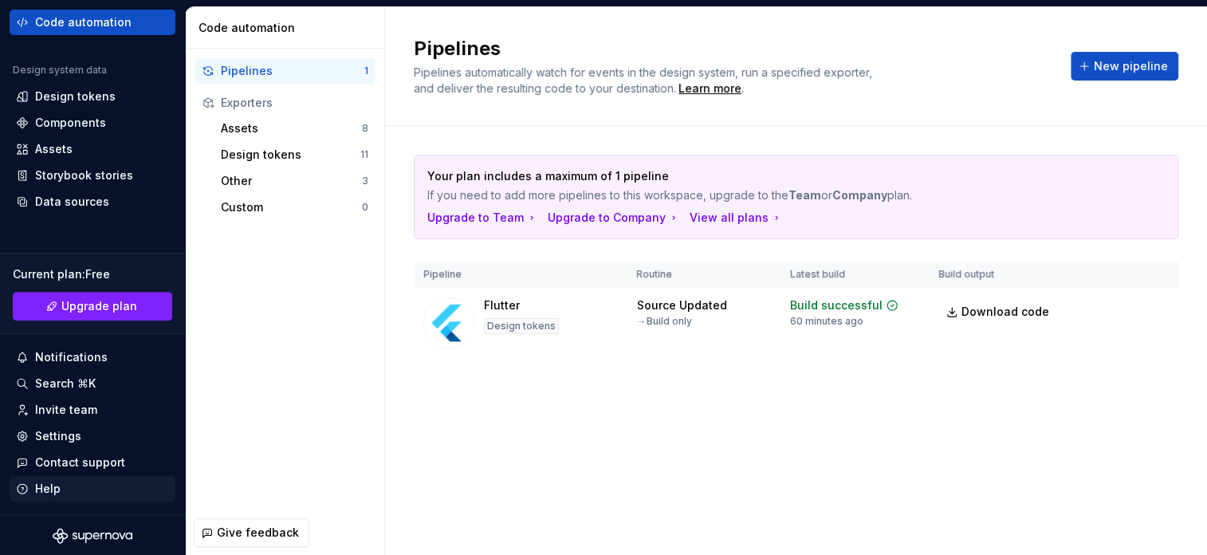
click at [41, 496] on div "Help" at bounding box center [93, 489] width 166 height 26
